Goal: Ask a question

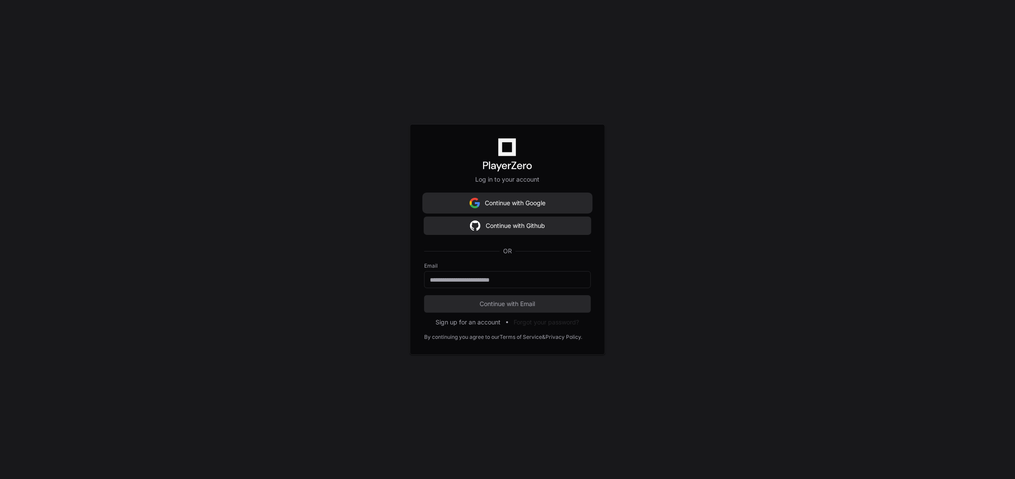
click at [553, 208] on button "Continue with Google" at bounding box center [507, 202] width 167 height 17
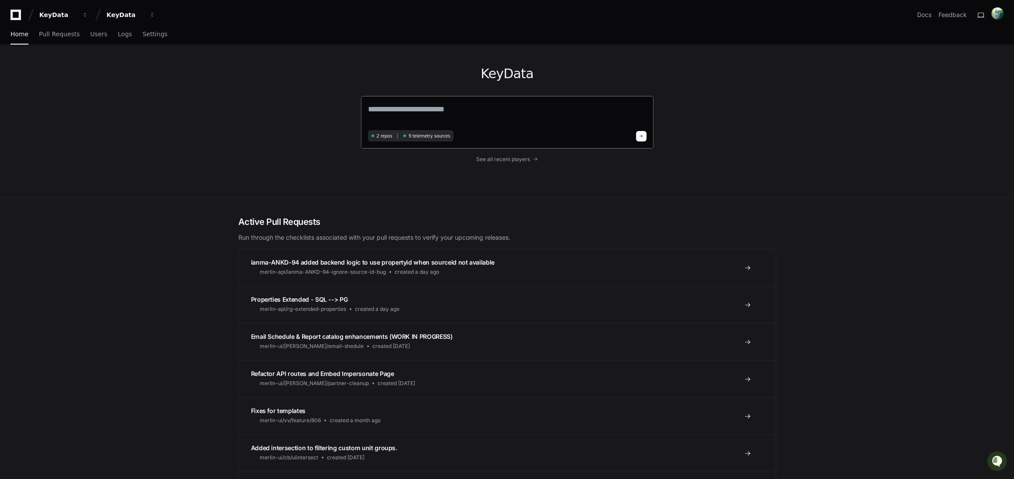
click at [434, 118] on textarea at bounding box center [507, 115] width 278 height 24
paste textarea "**********"
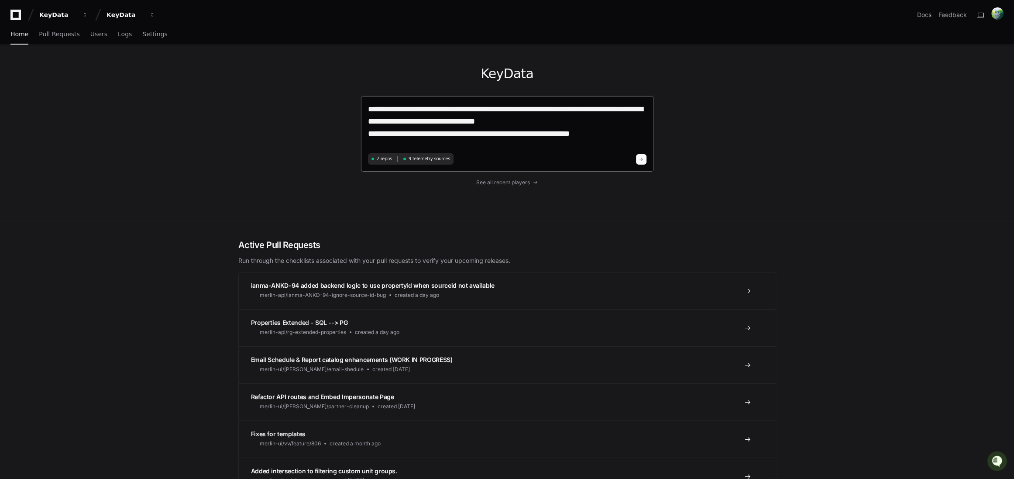
type textarea "**********"
click at [642, 159] on span at bounding box center [641, 159] width 4 height 4
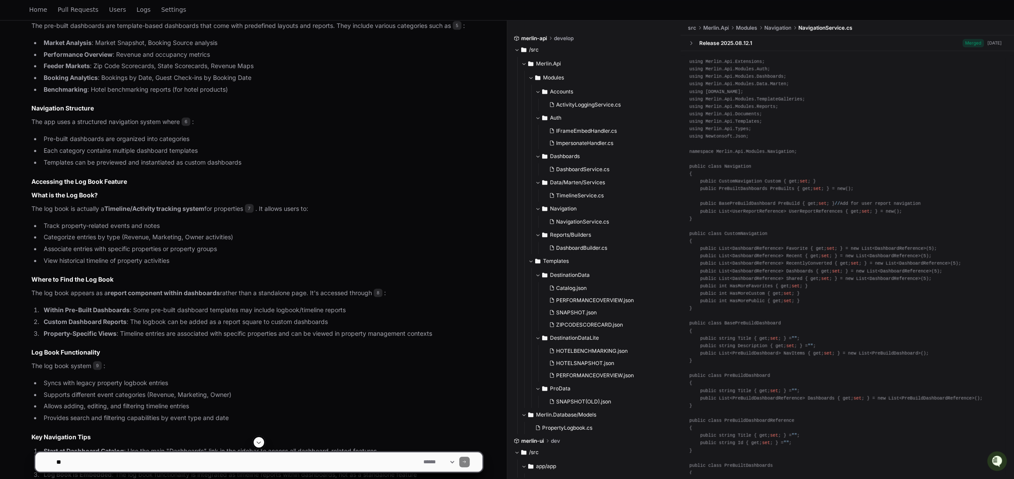
scroll to position [707, 0]
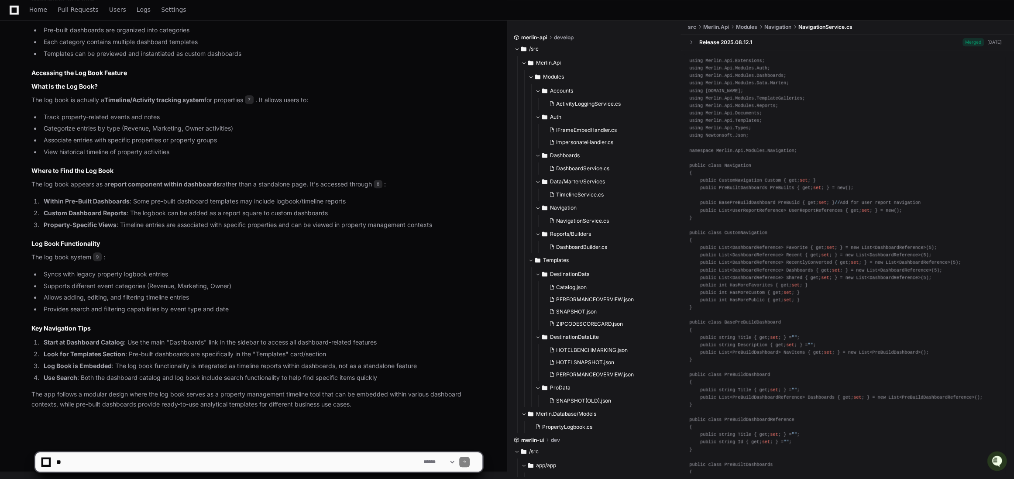
click at [127, 461] on textarea at bounding box center [238, 461] width 367 height 19
type textarea "**********"
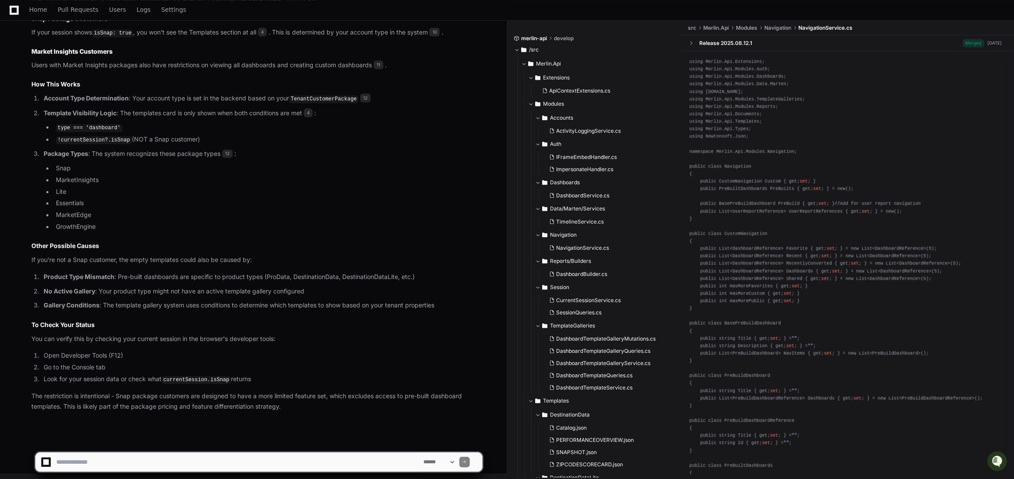
scroll to position [1455, 0]
click at [173, 377] on code "currentSession.isSnap" at bounding box center [196, 378] width 69 height 8
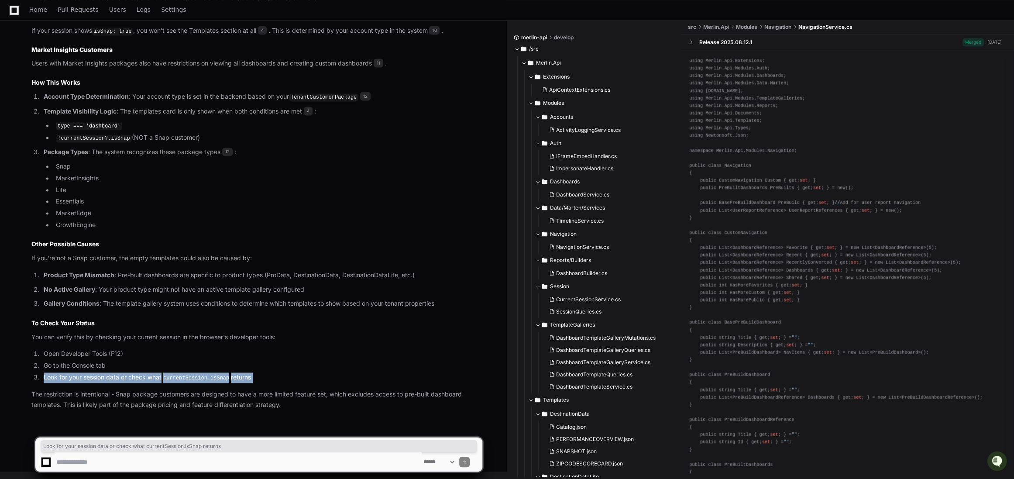
click at [173, 377] on code "currentSession.isSnap" at bounding box center [196, 378] width 69 height 8
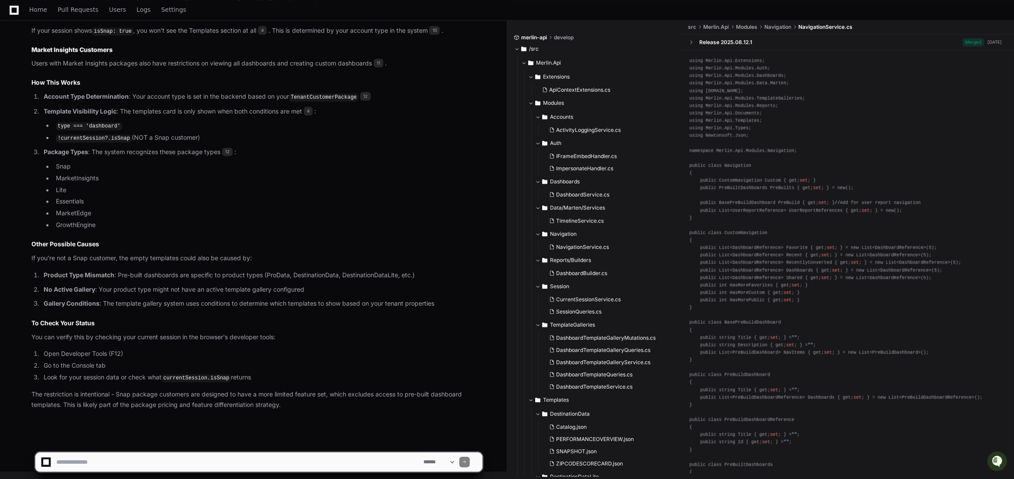
click at [171, 370] on li "Go to the Console tab" at bounding box center [261, 366] width 441 height 10
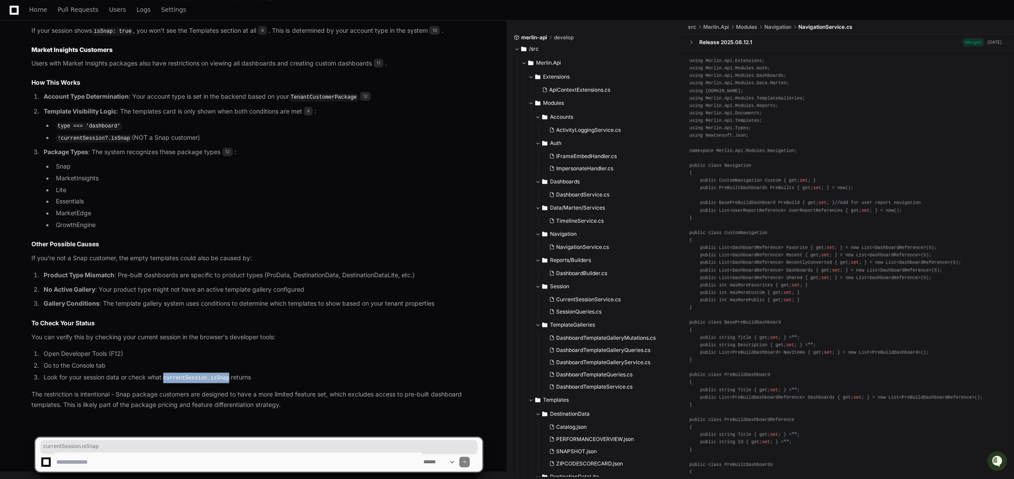
drag, startPoint x: 166, startPoint y: 378, endPoint x: 231, endPoint y: 379, distance: 65.0
click at [231, 379] on code "currentSession.isSnap" at bounding box center [196, 378] width 69 height 8
copy code "currentSession.isSnap"
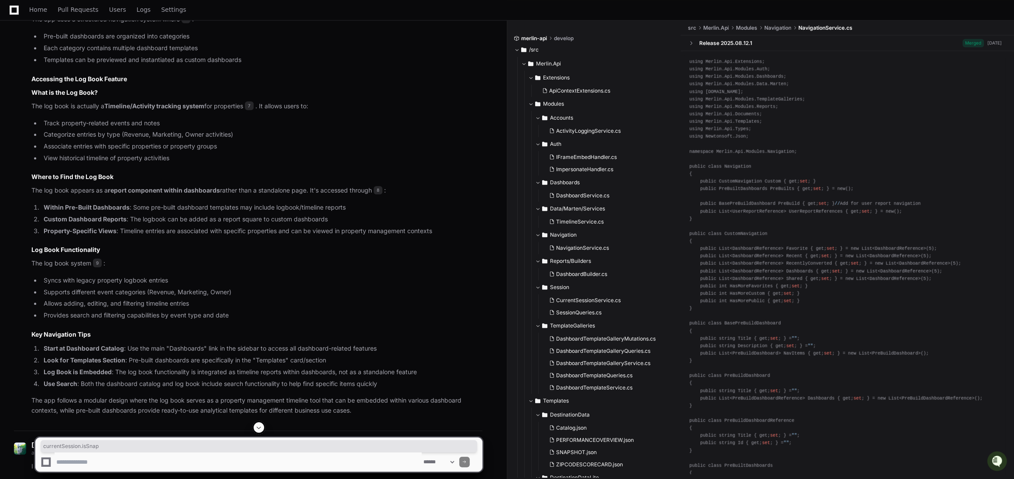
scroll to position [751, 0]
